Goal: Information Seeking & Learning: Learn about a topic

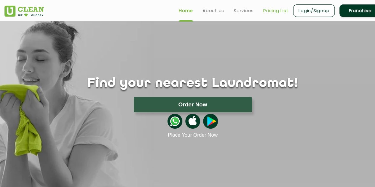
click at [278, 8] on link "Pricing List" at bounding box center [275, 10] width 25 height 7
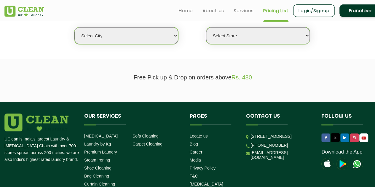
scroll to position [148, 0]
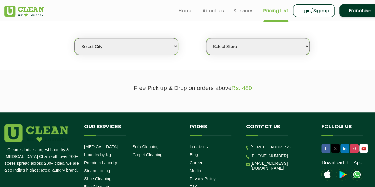
click at [133, 47] on select "Select city [GEOGRAPHIC_DATA] [GEOGRAPHIC_DATA] [GEOGRAPHIC_DATA] [GEOGRAPHIC_D…" at bounding box center [126, 46] width 104 height 17
click at [161, 47] on select "Select city [GEOGRAPHIC_DATA] [GEOGRAPHIC_DATA] [GEOGRAPHIC_DATA] [GEOGRAPHIC_D…" at bounding box center [126, 46] width 104 height 17
click at [122, 47] on select "Select city [GEOGRAPHIC_DATA] [GEOGRAPHIC_DATA] [GEOGRAPHIC_DATA] [GEOGRAPHIC_D…" at bounding box center [126, 46] width 104 height 17
select select "2"
click at [74, 38] on select "Select city [GEOGRAPHIC_DATA] [GEOGRAPHIC_DATA] [GEOGRAPHIC_DATA] [GEOGRAPHIC_D…" at bounding box center [126, 46] width 104 height 17
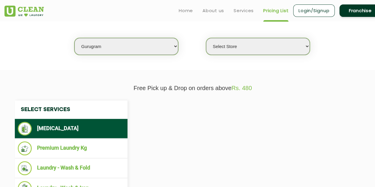
select select "0"
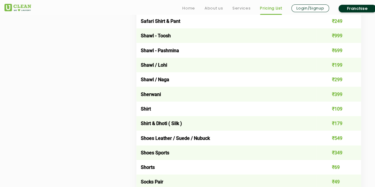
scroll to position [830, 0]
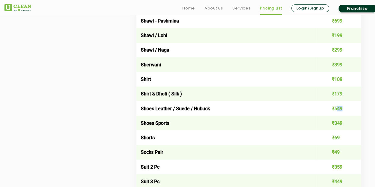
drag, startPoint x: 343, startPoint y: 115, endPoint x: 336, endPoint y: 113, distance: 7.0
click at [336, 113] on td "₹549" at bounding box center [338, 108] width 45 height 15
click at [356, 114] on td "₹549" at bounding box center [338, 108] width 45 height 15
drag, startPoint x: 149, startPoint y: 113, endPoint x: 202, endPoint y: 109, distance: 53.2
click at [202, 109] on td "Shoes Leather / Suede / Nubuck" at bounding box center [226, 108] width 180 height 15
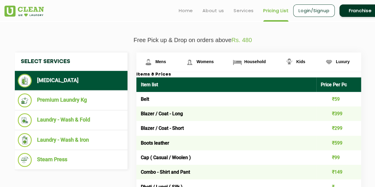
scroll to position [0, 0]
